Goal: Communication & Community: Answer question/provide support

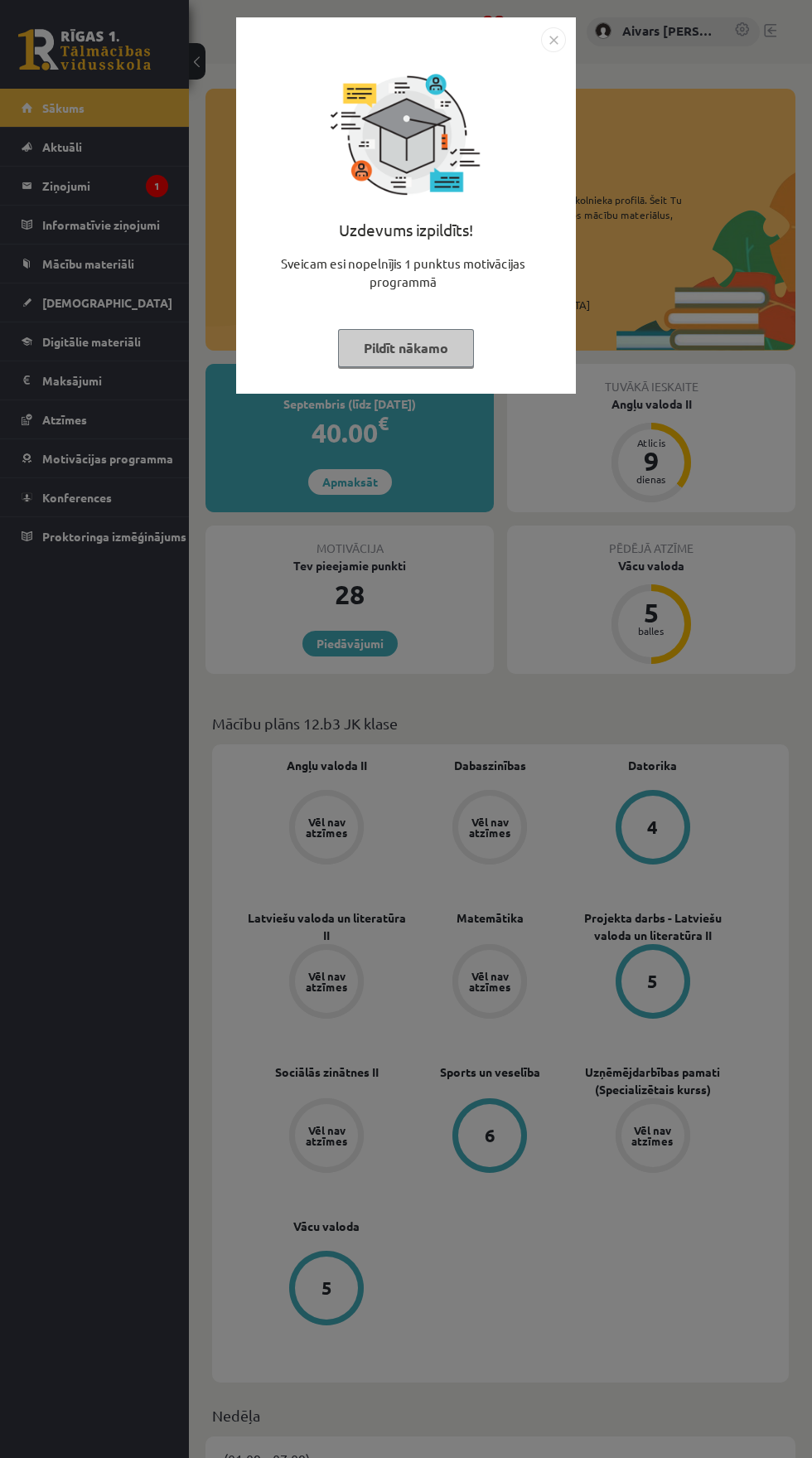
click at [570, 601] on div "Uzdevums izpildīts! Sveicam esi nopelnījis 1 punktus motivācijas programmā Pild…" at bounding box center [406, 729] width 812 height 1458
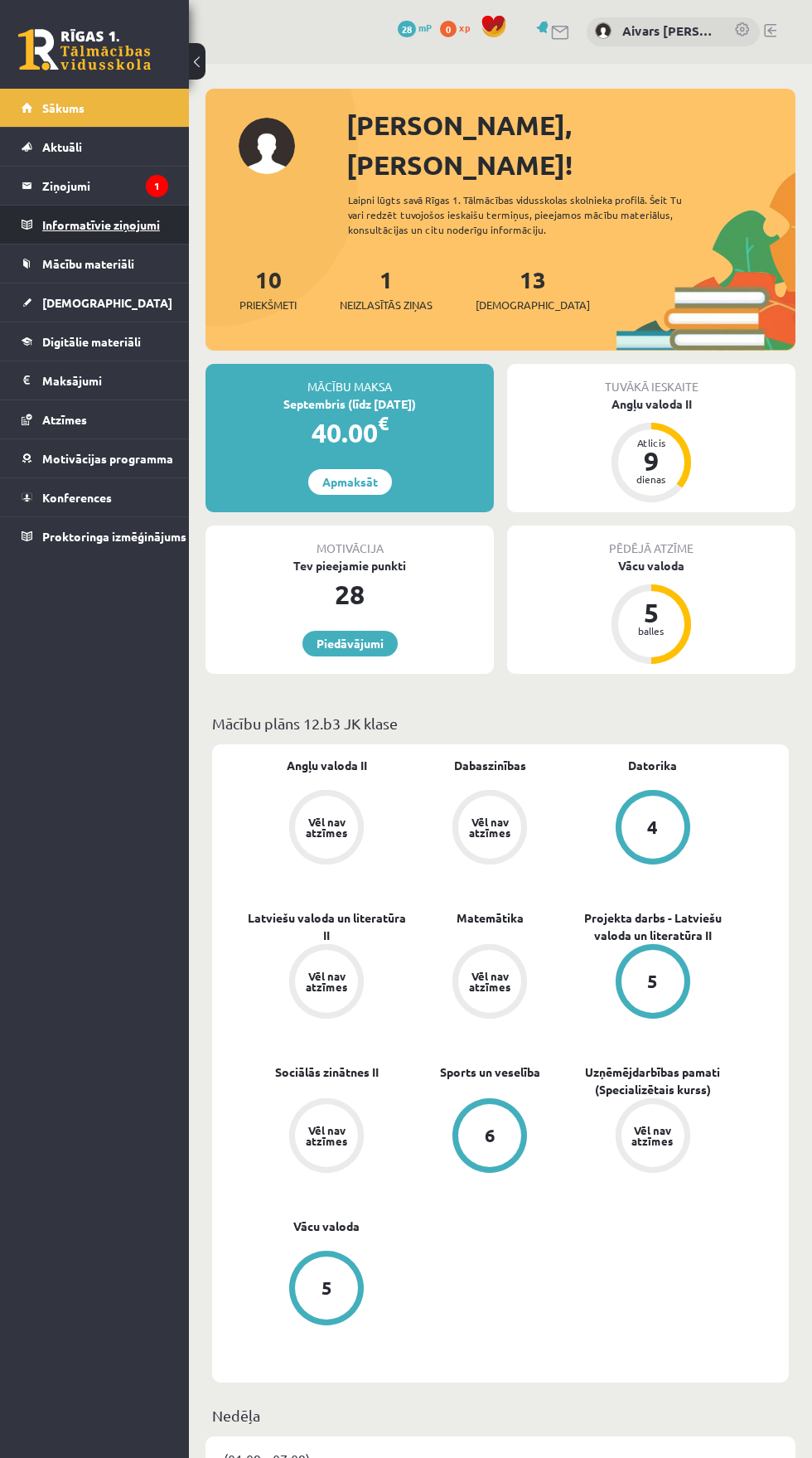
click at [87, 223] on legend "Informatīvie ziņojumi 0" at bounding box center [105, 225] width 126 height 38
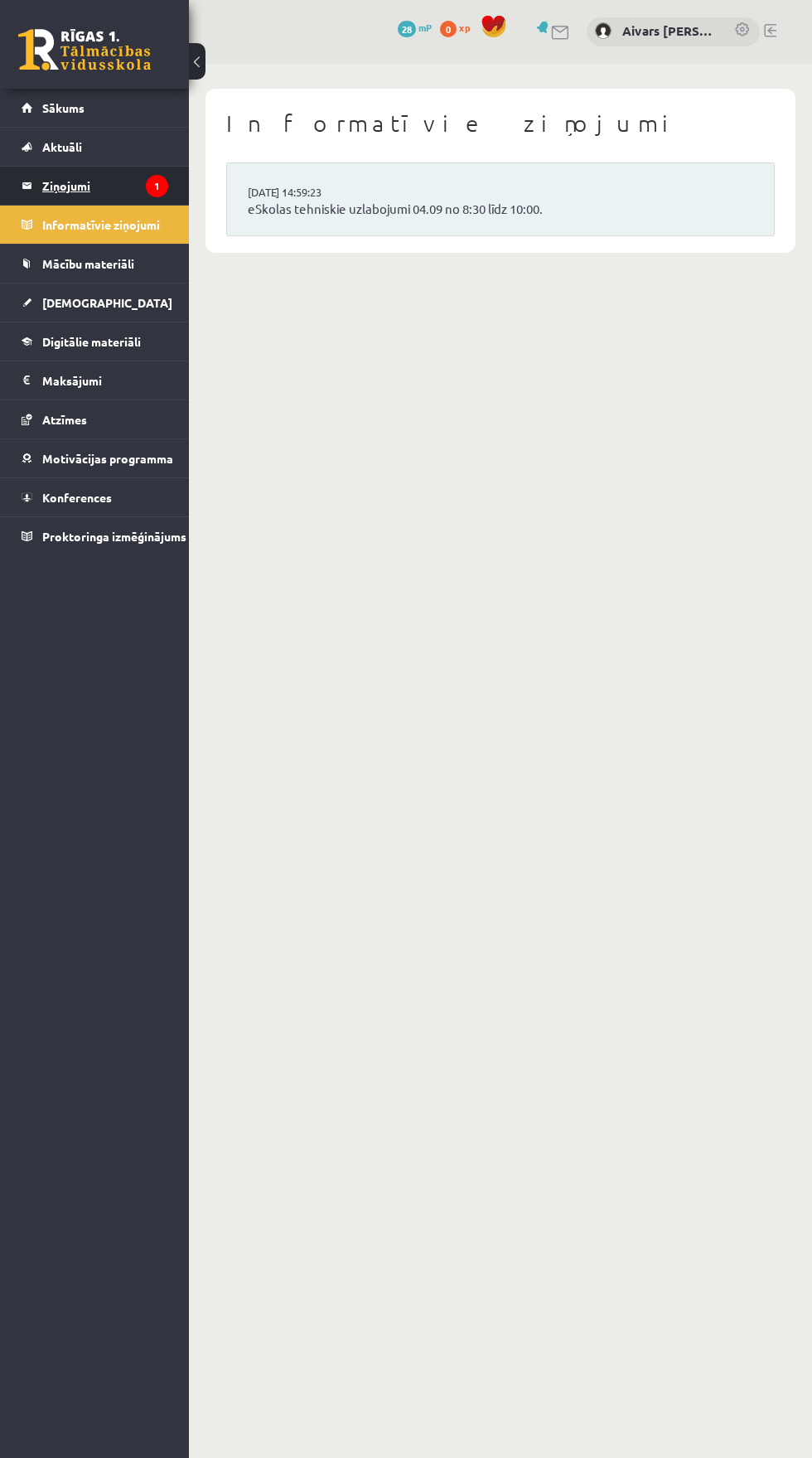
click at [60, 181] on legend "Ziņojumi 1" at bounding box center [105, 186] width 126 height 38
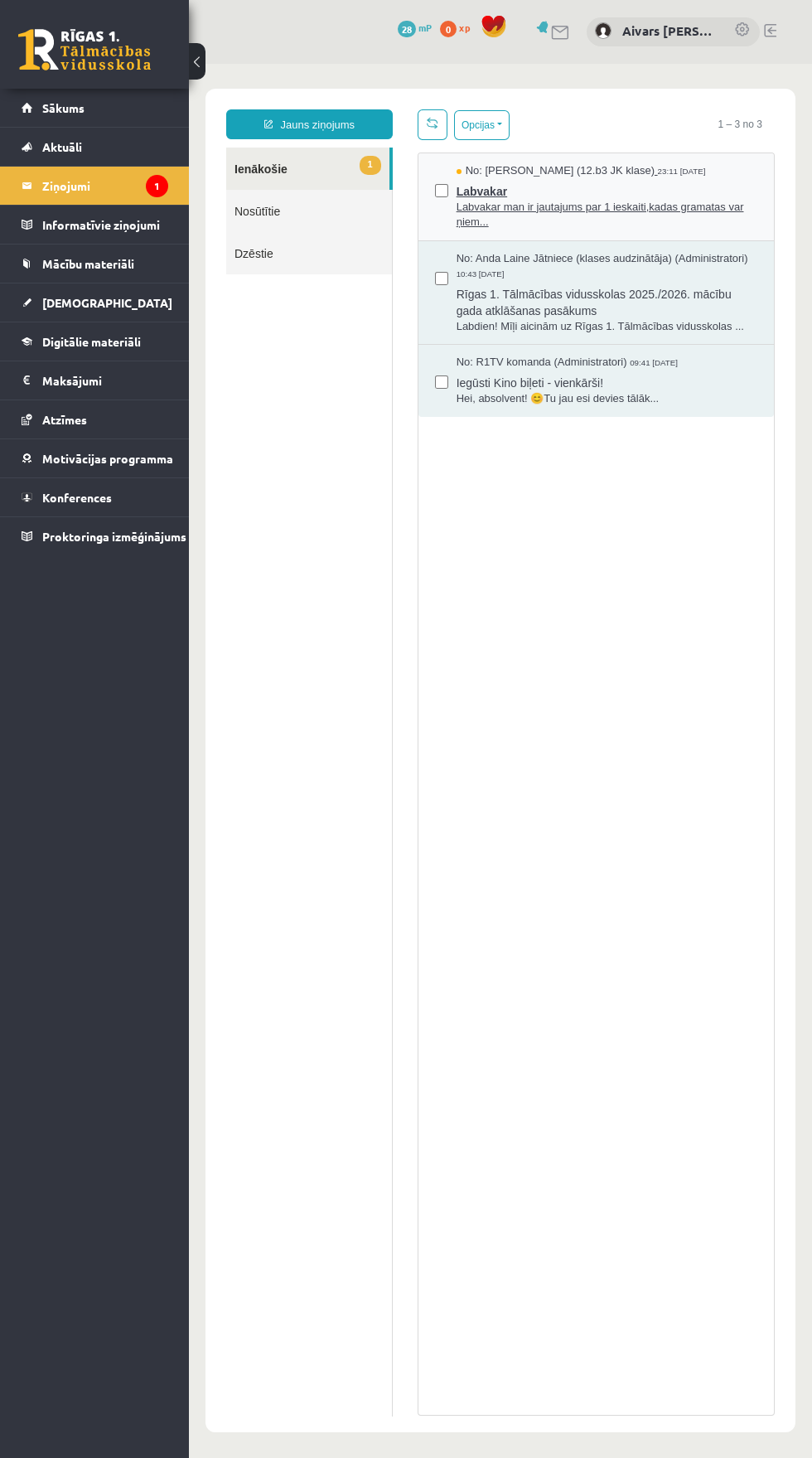
click at [685, 194] on span "Labvakar" at bounding box center [606, 190] width 301 height 21
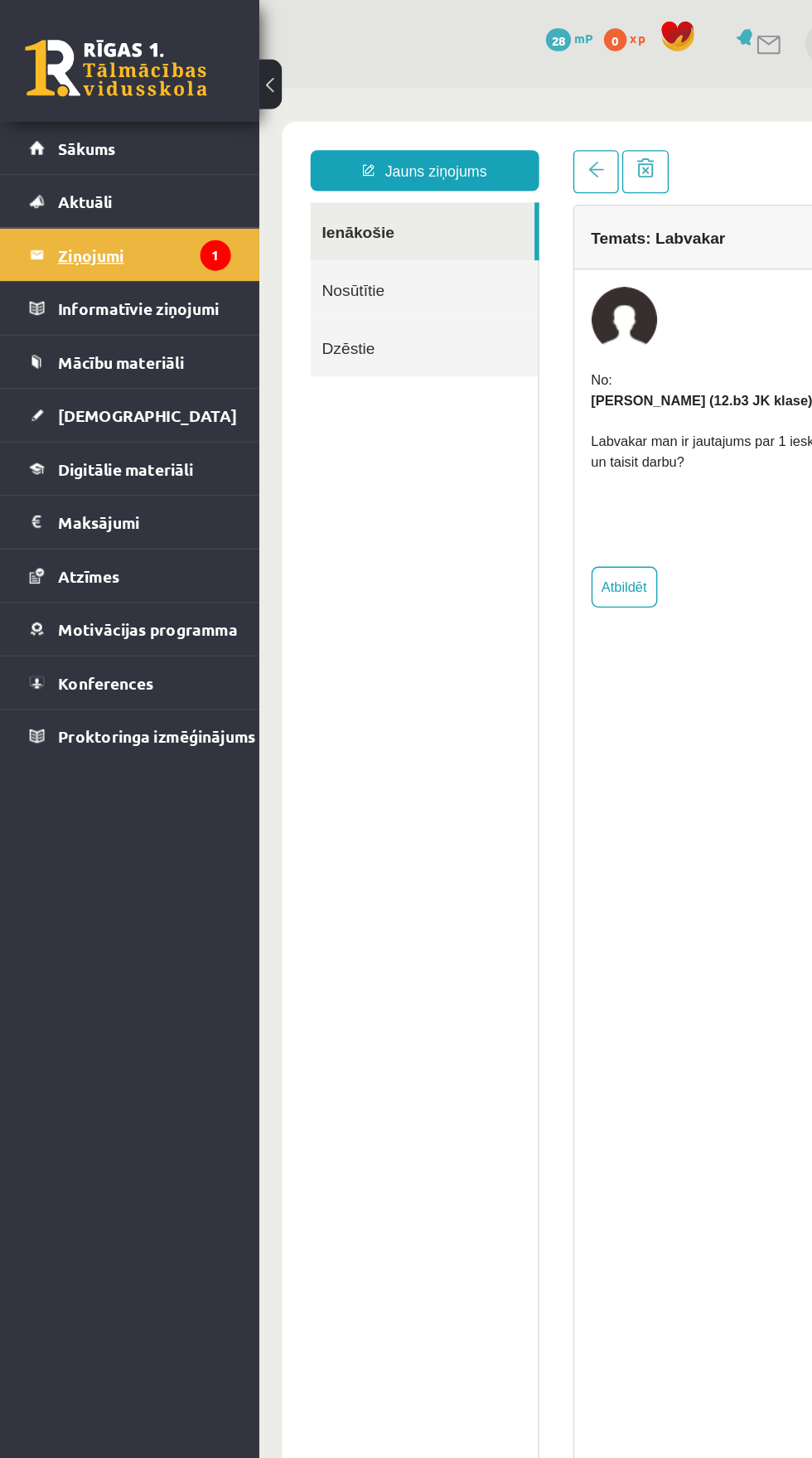
click at [58, 185] on legend "Ziņojumi 1" at bounding box center [105, 186] width 126 height 38
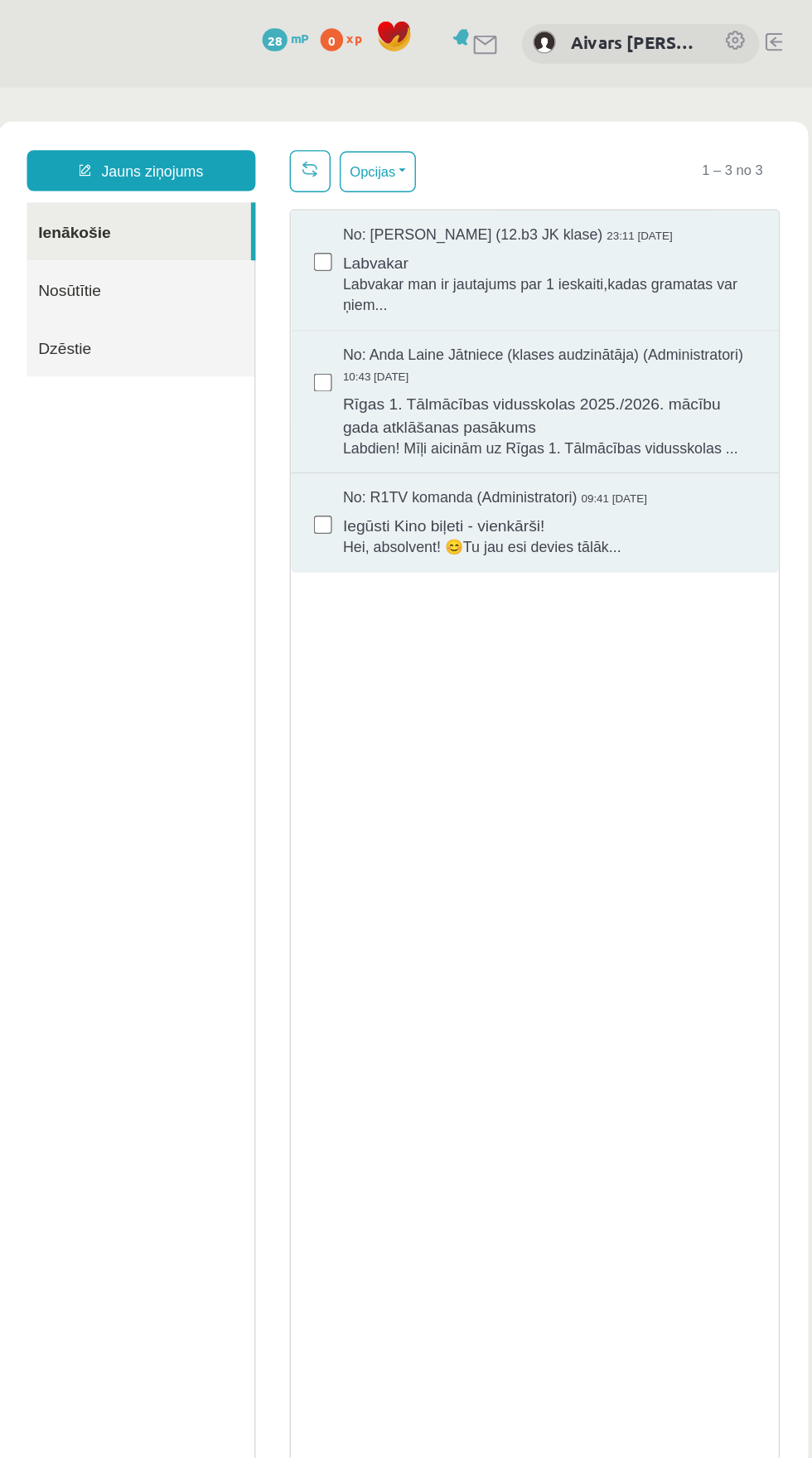
click at [52, 230] on link "Nosūtītie" at bounding box center [96, 233] width 166 height 43
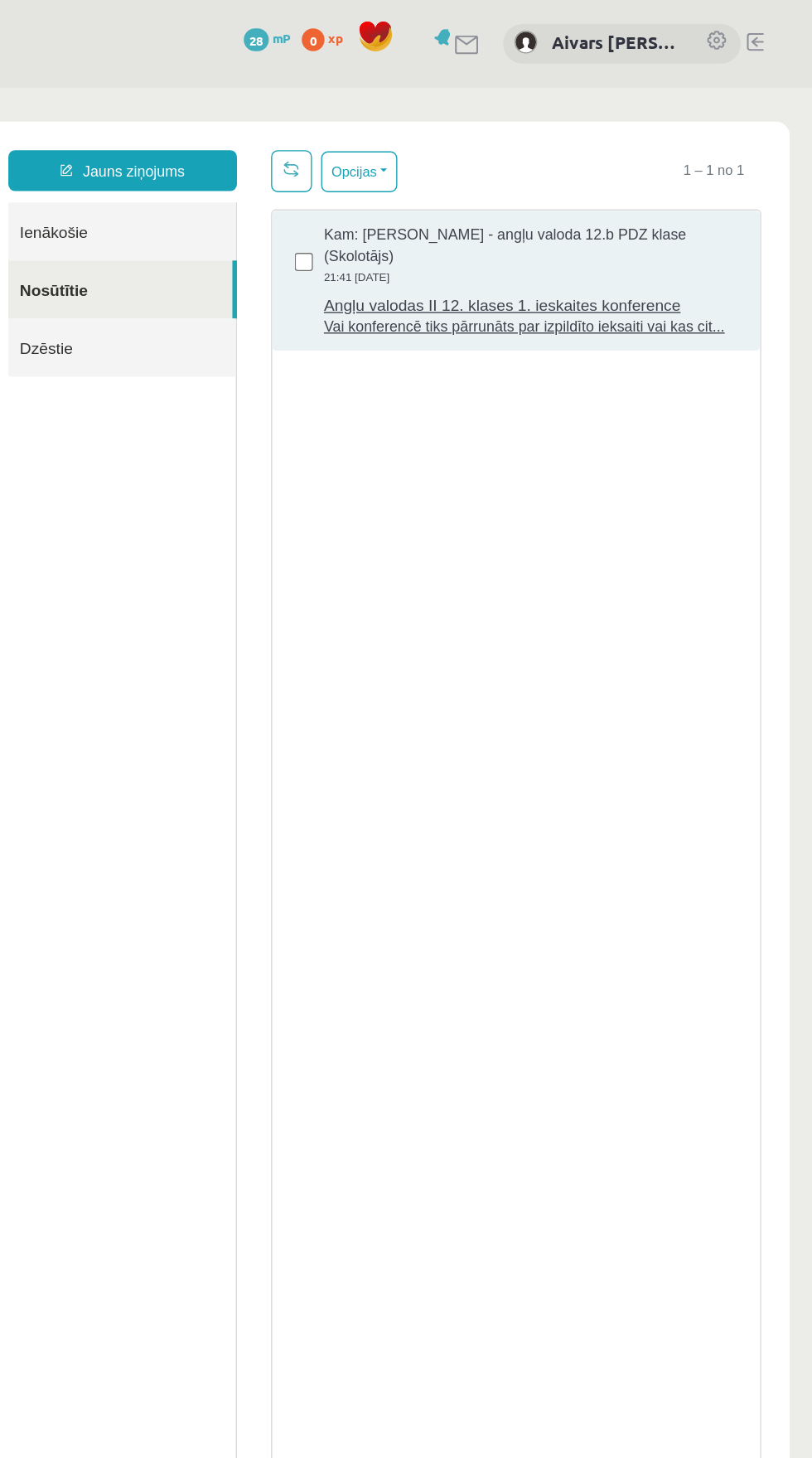
click at [263, 262] on span "Vai konferencē tiks pārrunāts par izpildīto ieksaiti vai kas cit..." at bounding box center [376, 261] width 301 height 16
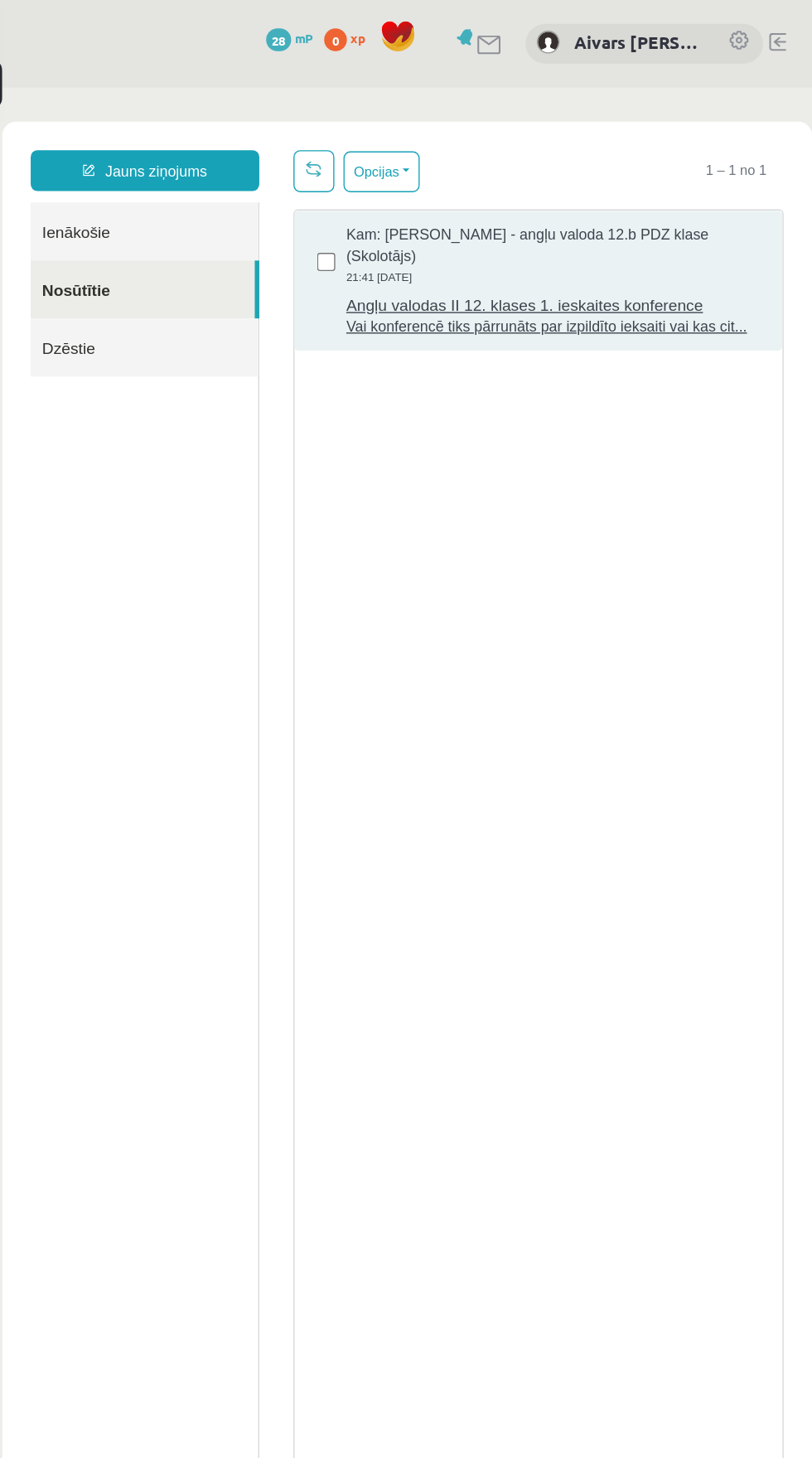
click at [304, 248] on span "Angļu valodas II 12. klases 1. ieskaites konference" at bounding box center [397, 243] width 301 height 21
click at [48, 194] on link "Ienākošie" at bounding box center [100, 192] width 166 height 43
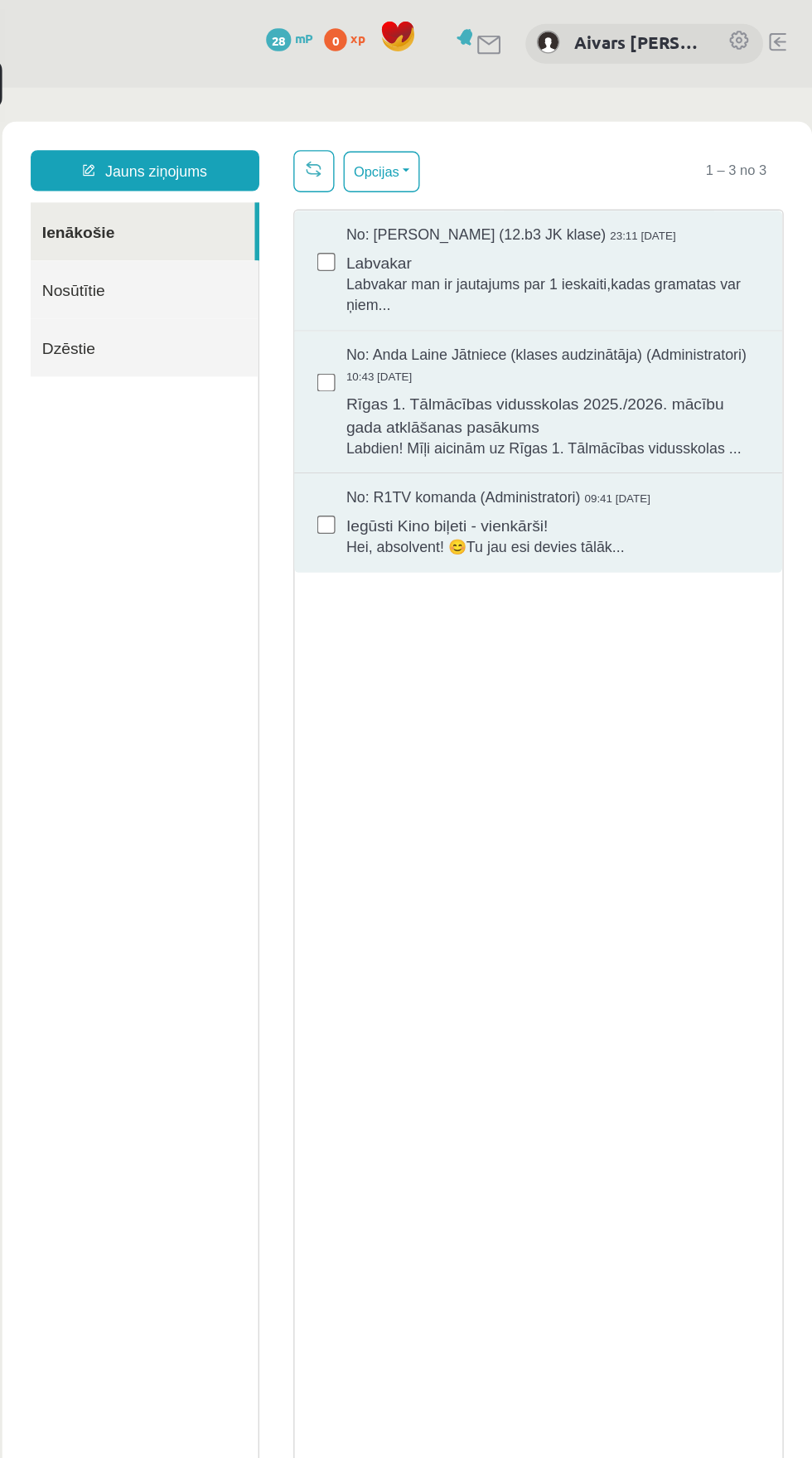
click at [32, 188] on link "Ienākošie" at bounding box center [99, 192] width 163 height 43
click at [298, 220] on span "Labvakar" at bounding box center [397, 212] width 301 height 21
